Goal: Navigation & Orientation: Find specific page/section

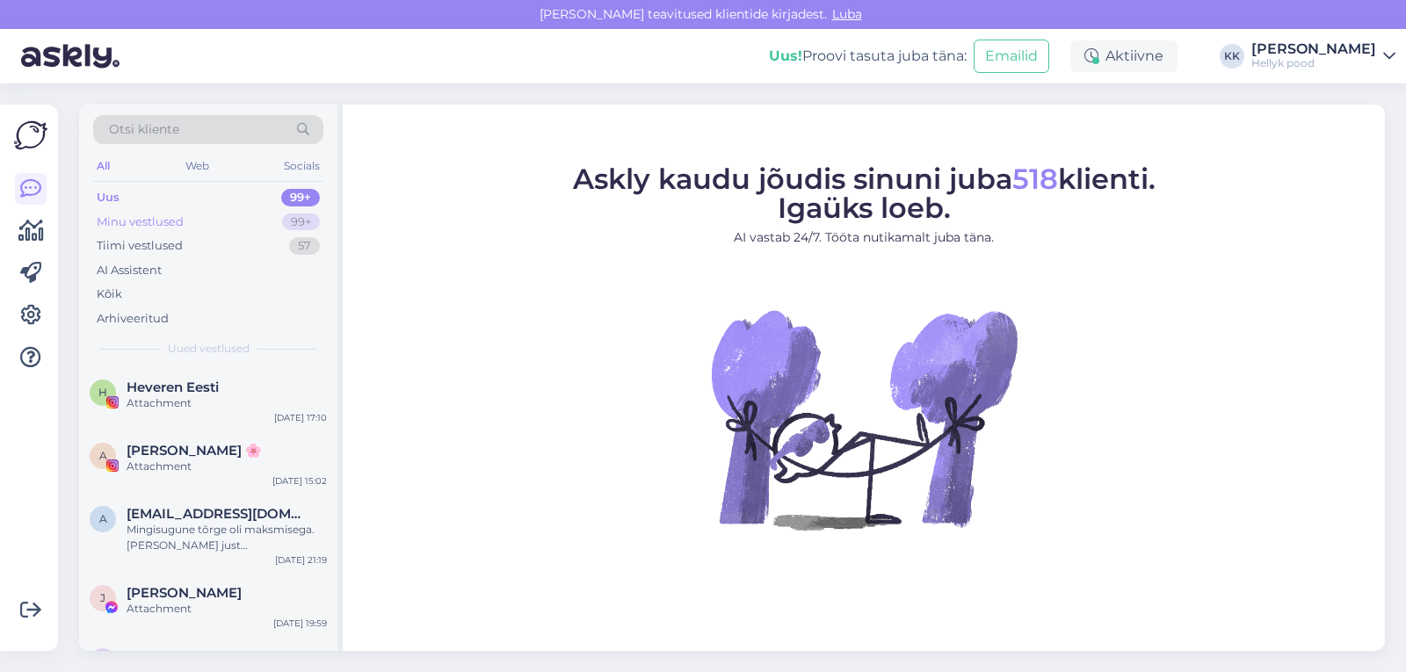
click at [143, 219] on div "Minu vestlused" at bounding box center [140, 223] width 87 height 18
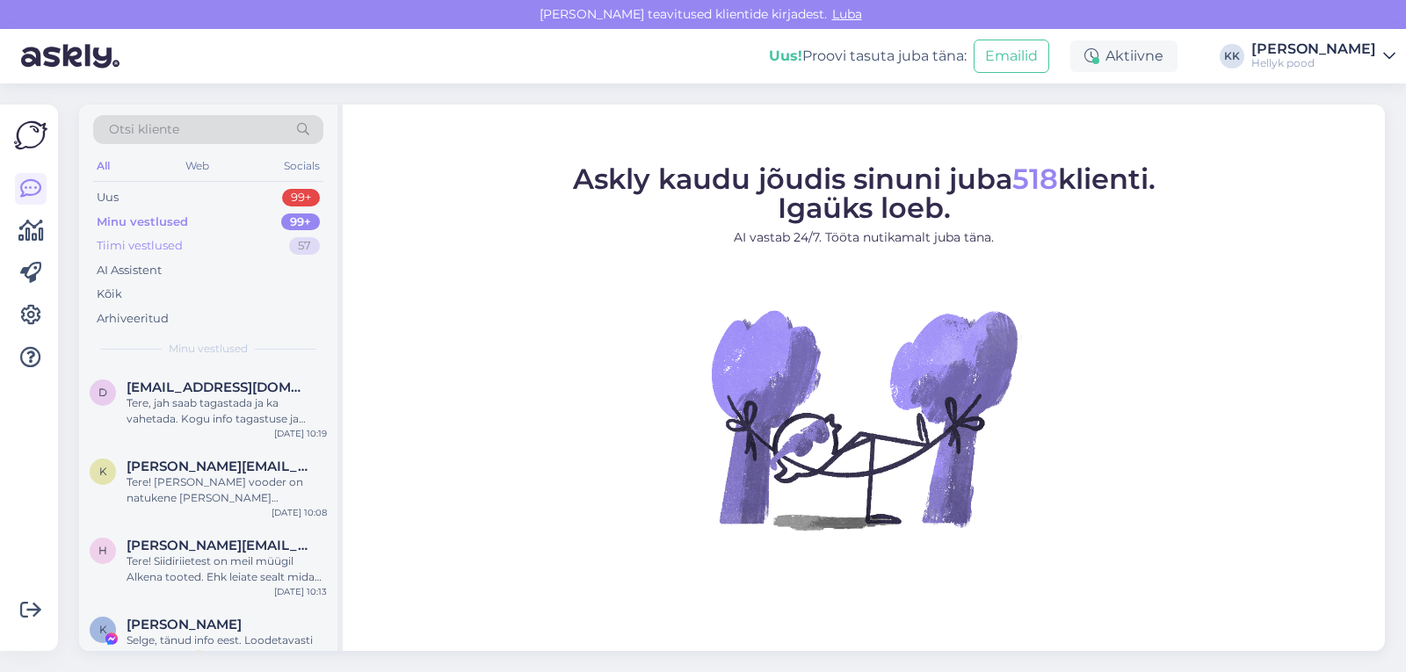
click at [147, 243] on div "Tiimi vestlused" at bounding box center [140, 246] width 86 height 18
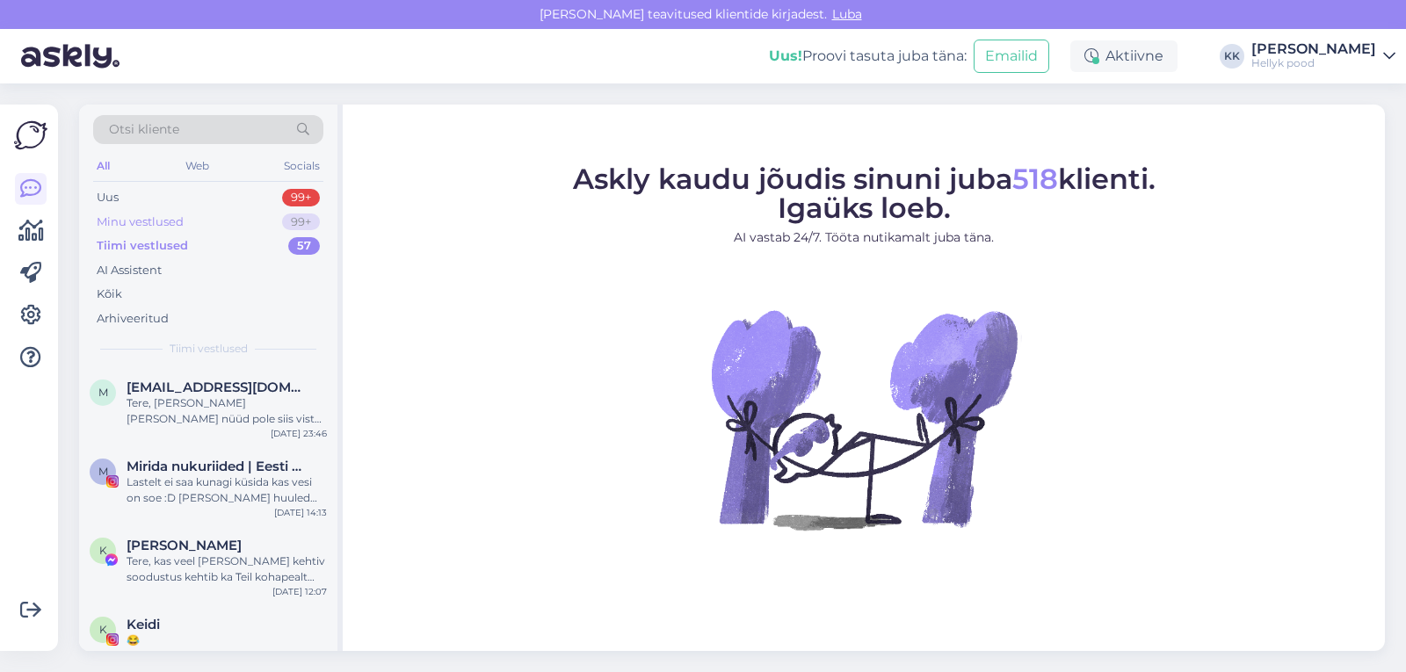
click at [140, 219] on div "Minu vestlused" at bounding box center [140, 223] width 87 height 18
